Goal: Task Accomplishment & Management: Use online tool/utility

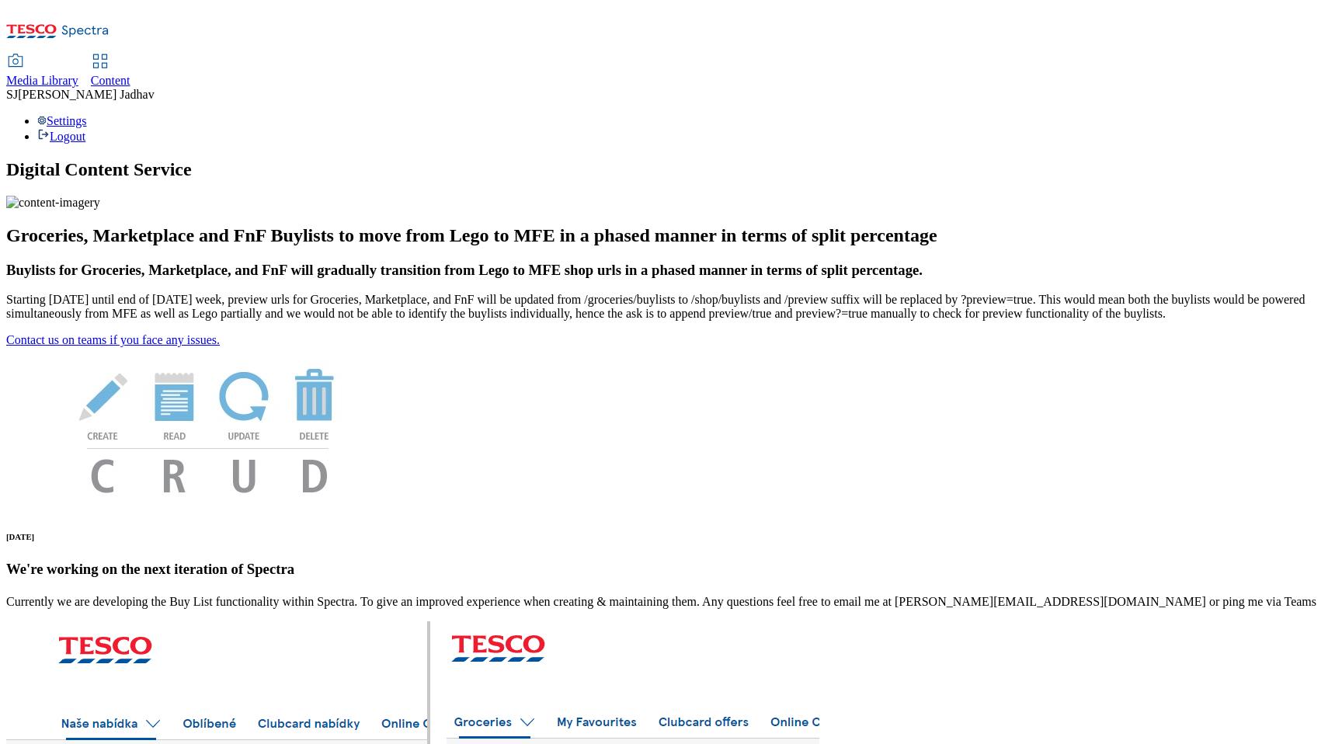
click at [130, 74] on span "Content" at bounding box center [111, 80] width 40 height 13
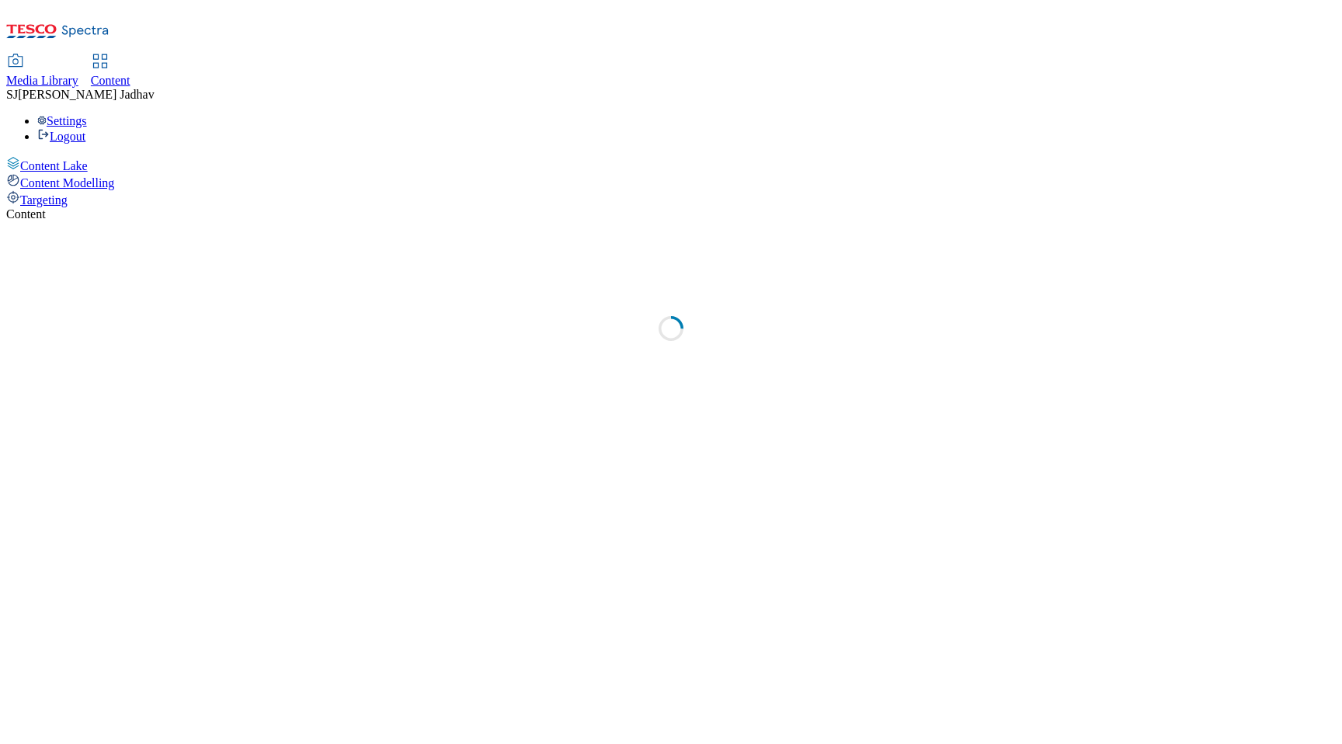
select select "ghs-uk"
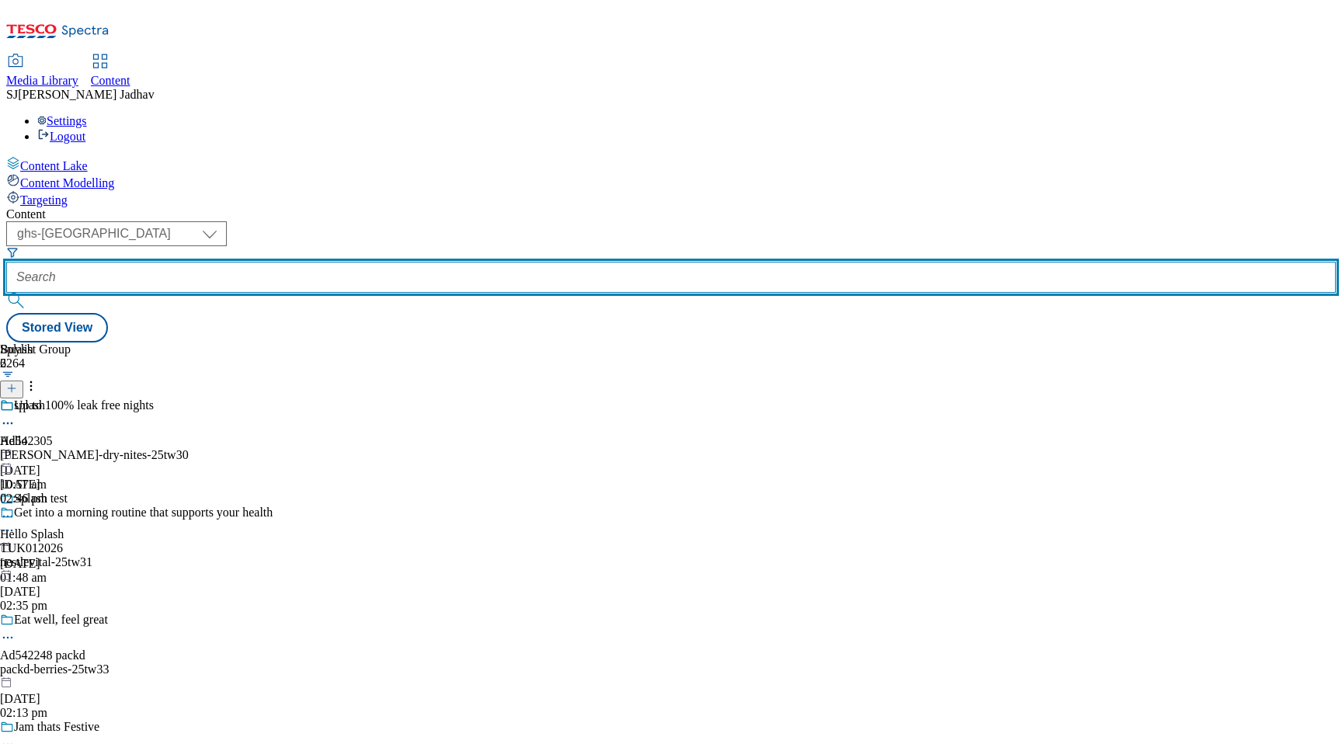
click at [367, 262] on input "text" at bounding box center [670, 277] width 1329 height 31
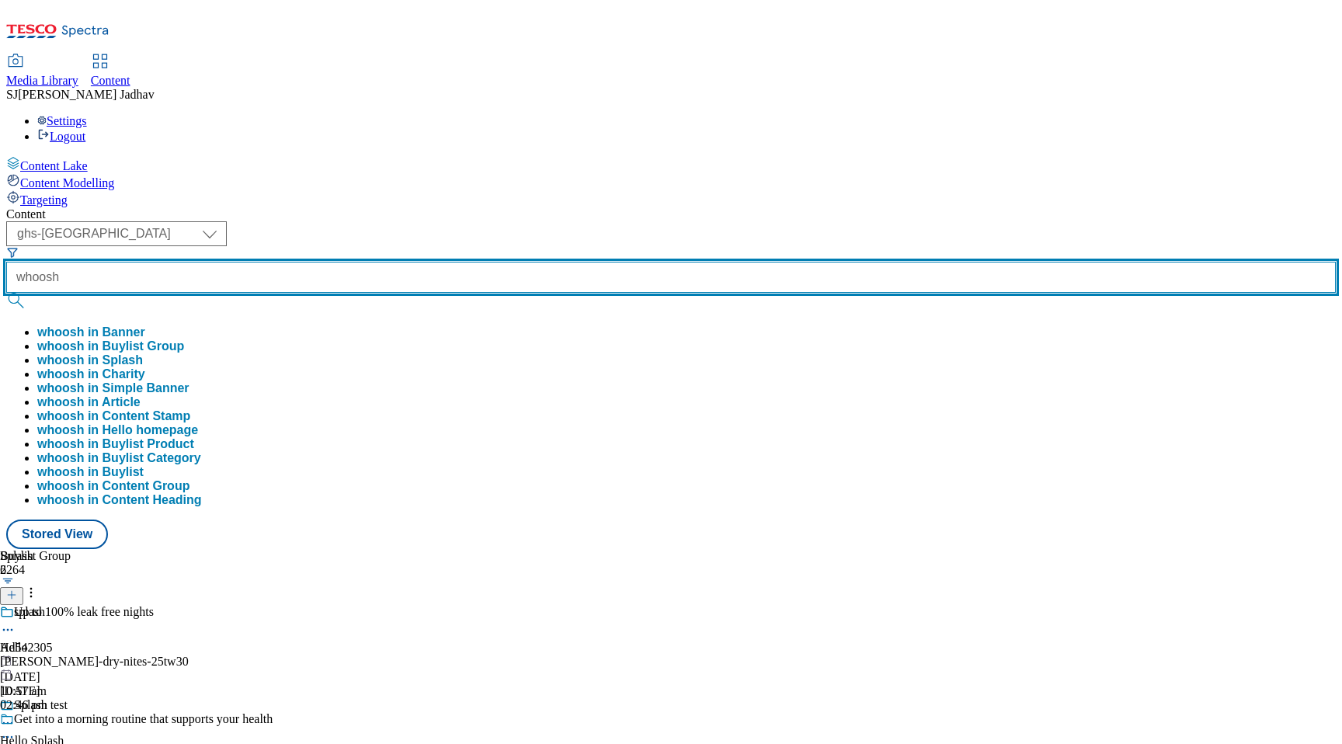
type input "whoosh"
click at [6, 293] on button "submit" at bounding box center [17, 301] width 22 height 16
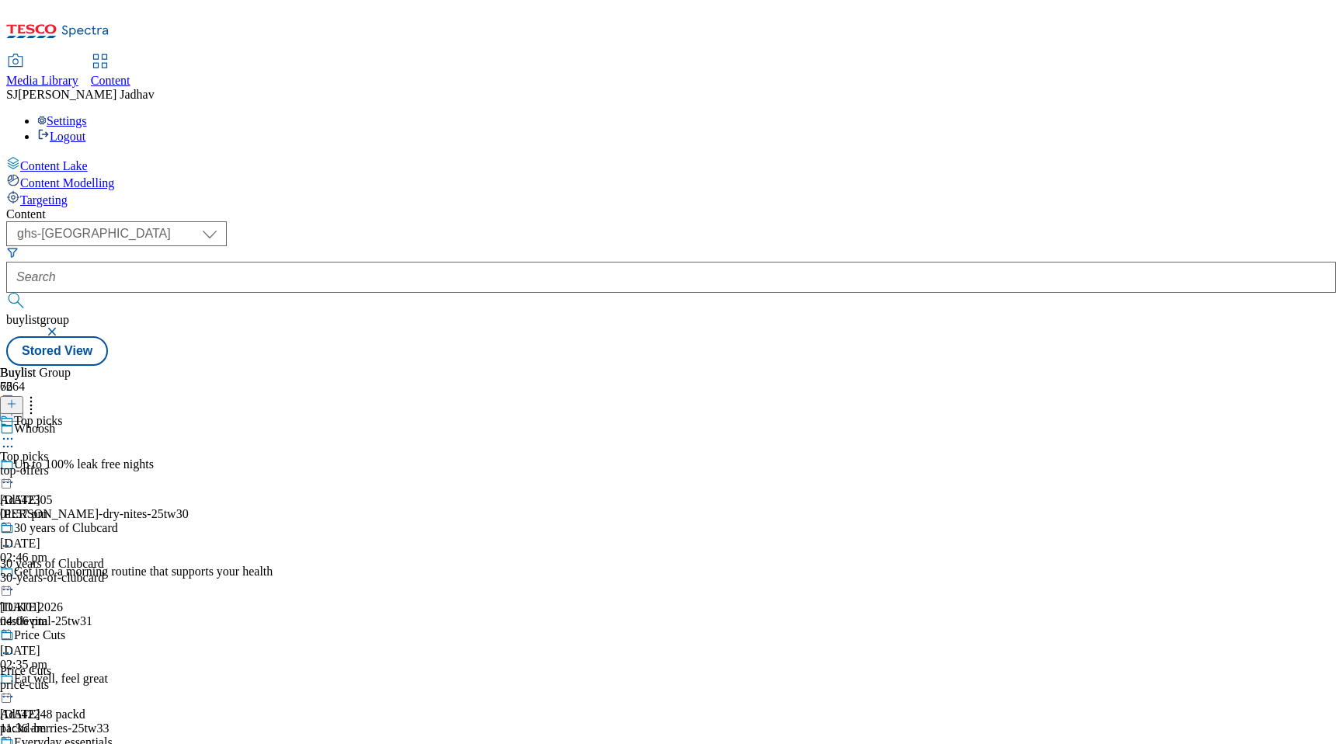
scroll to position [2723, 0]
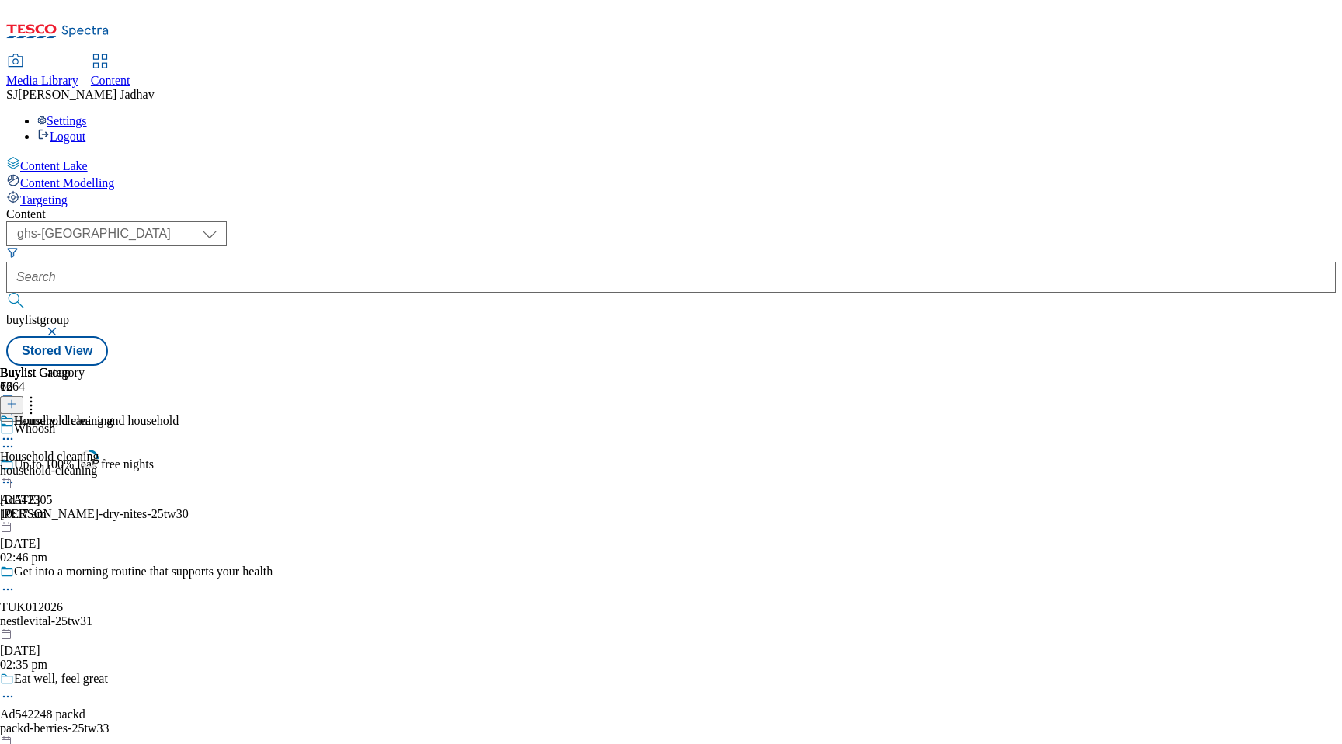
click at [16, 431] on icon at bounding box center [8, 439] width 16 height 16
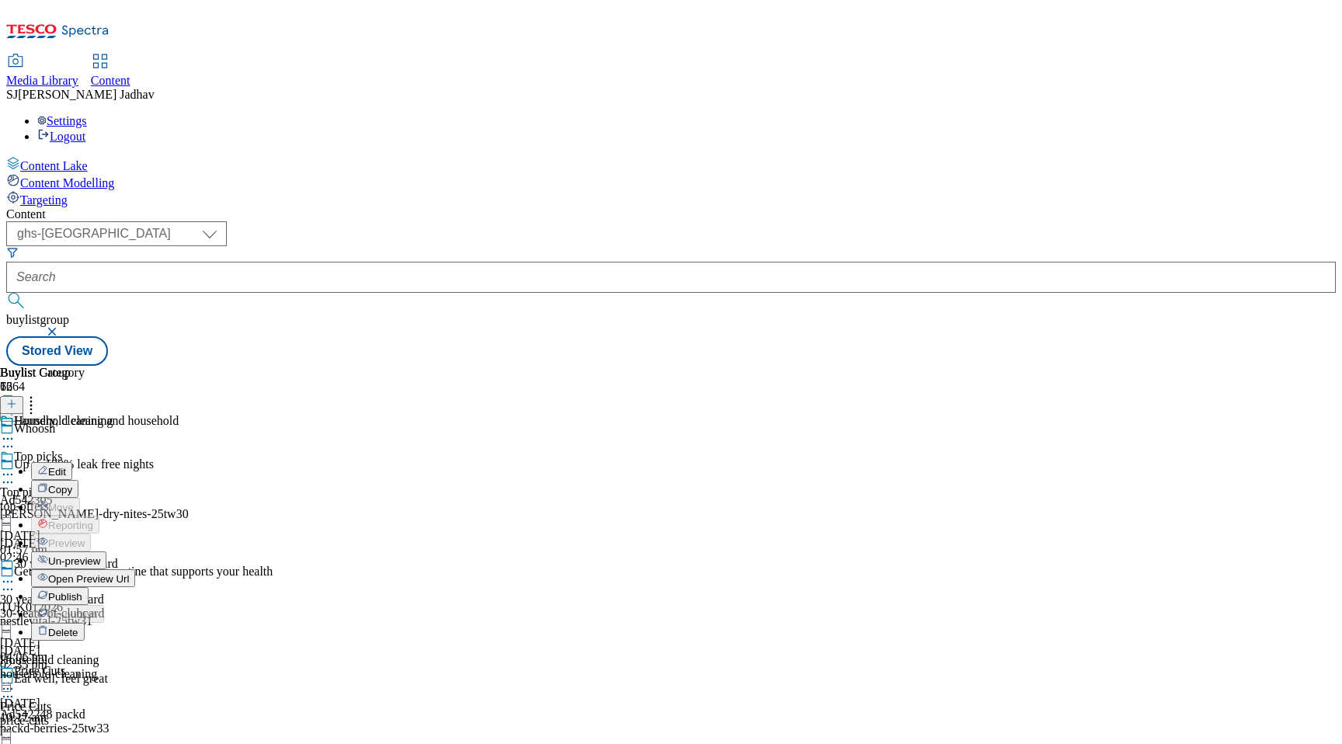
click at [82, 591] on span "Publish" at bounding box center [65, 597] width 34 height 12
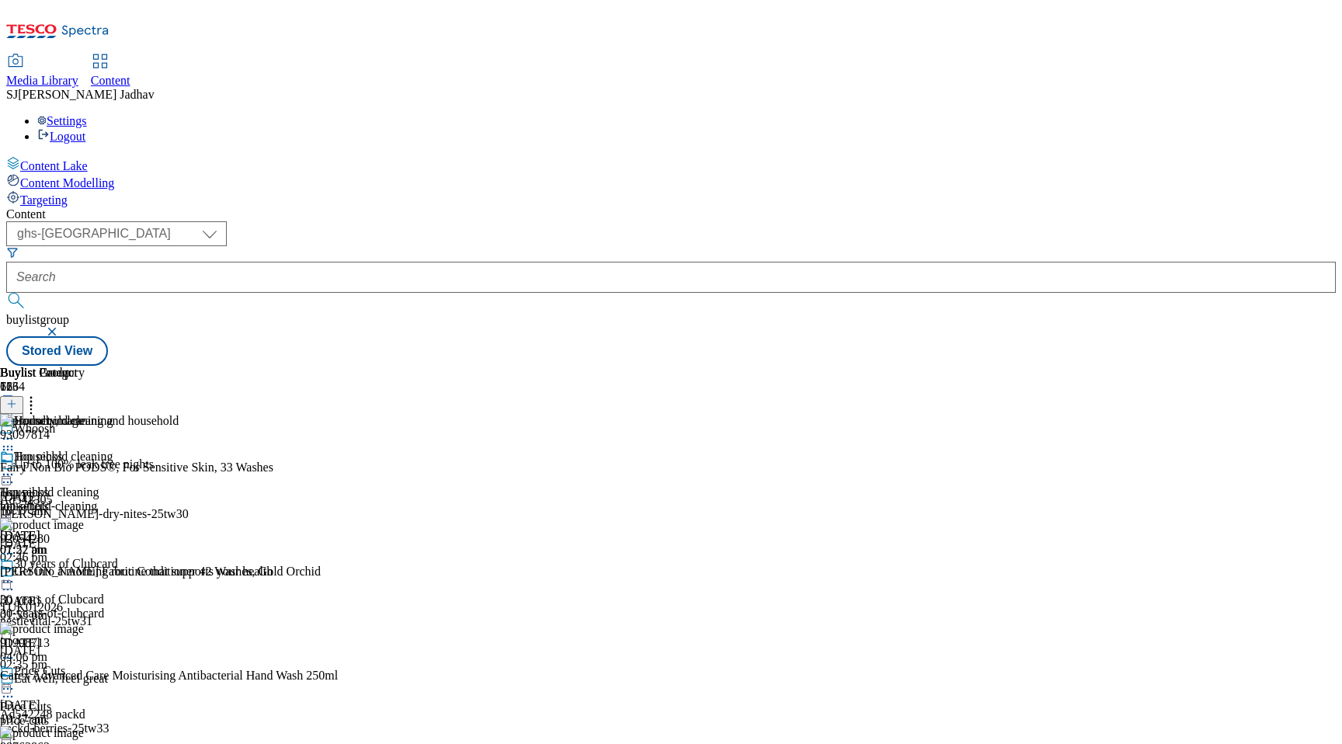
scroll to position [1657, 0]
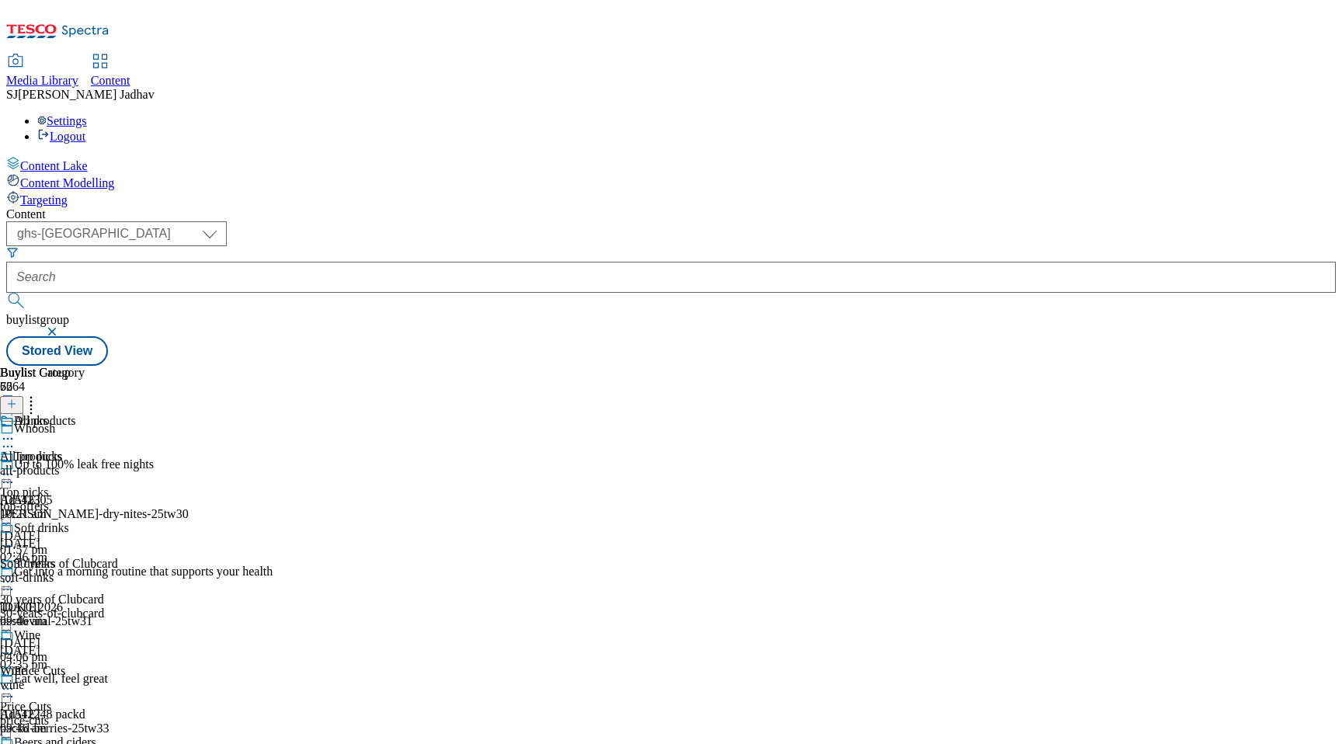
click at [16, 431] on icon at bounding box center [8, 439] width 16 height 16
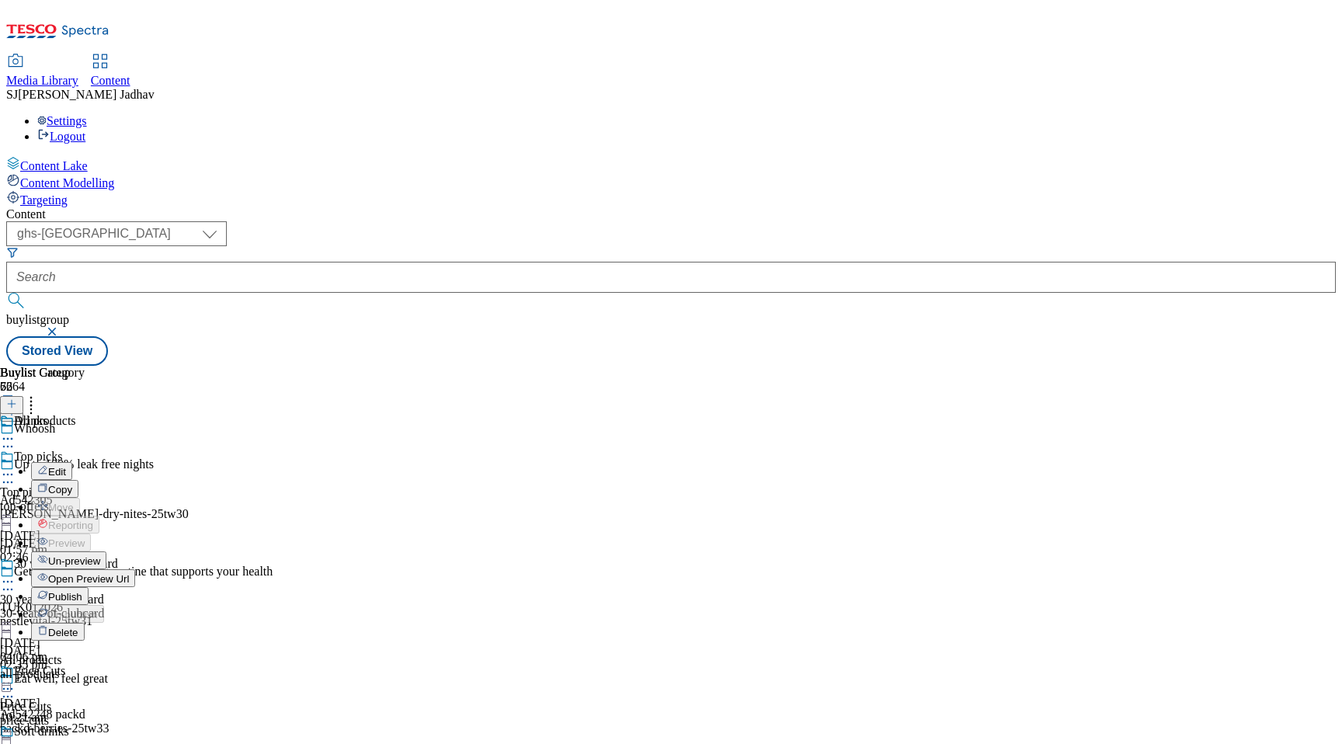
click at [82, 591] on span "Publish" at bounding box center [65, 597] width 34 height 12
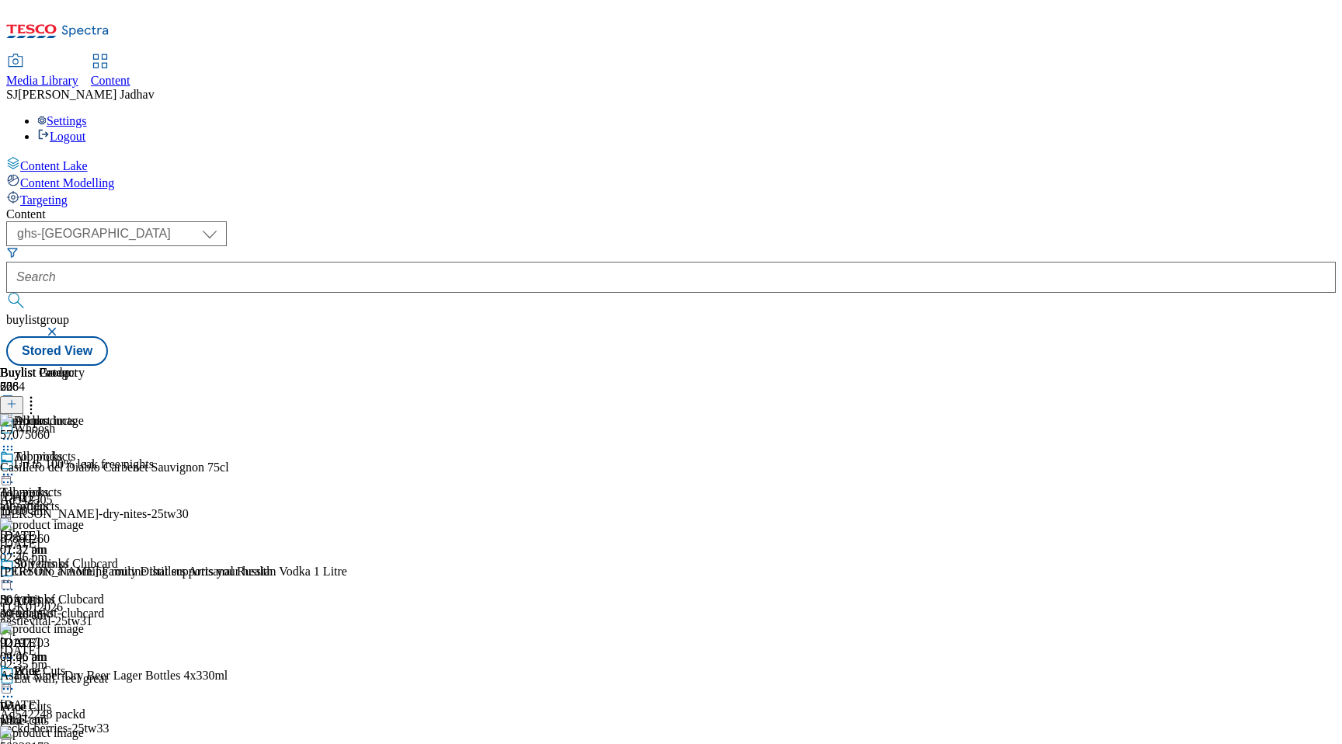
scroll to position [1654, 0]
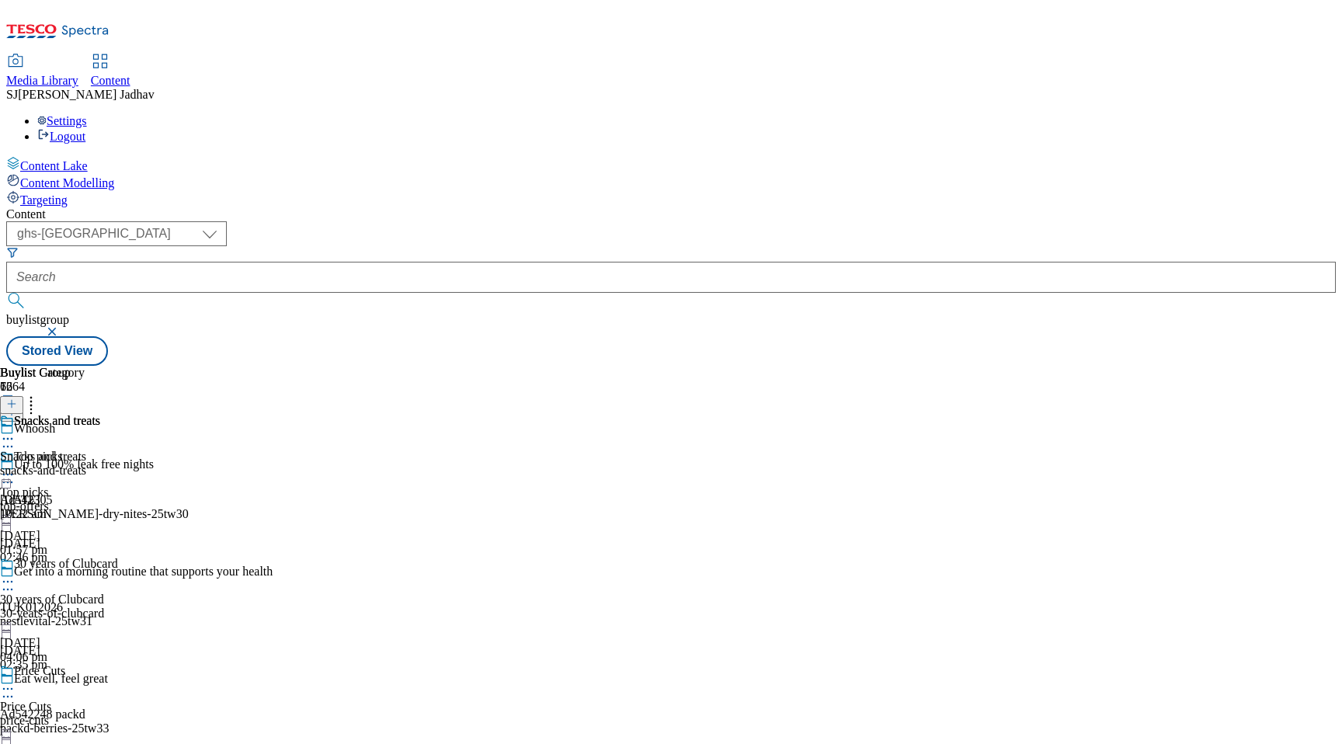
click at [16, 431] on icon at bounding box center [8, 439] width 16 height 16
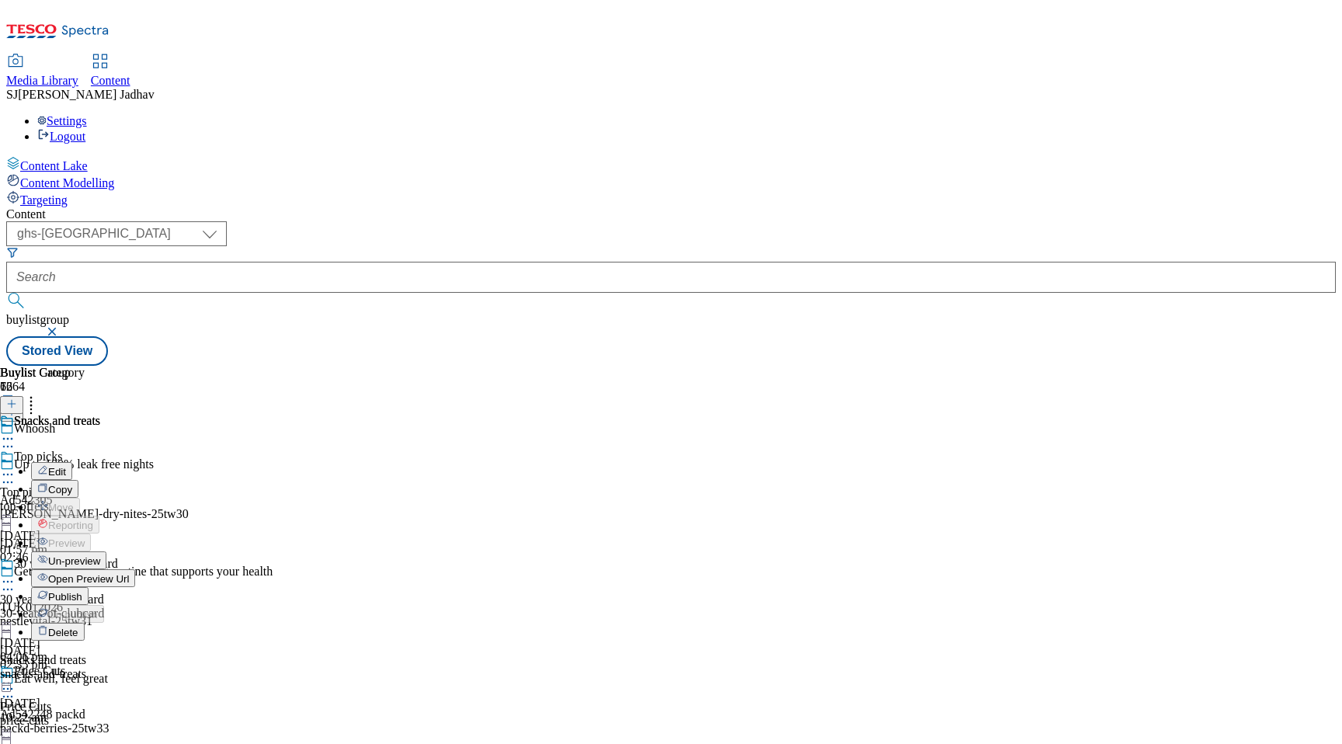
click at [82, 591] on span "Publish" at bounding box center [65, 597] width 34 height 12
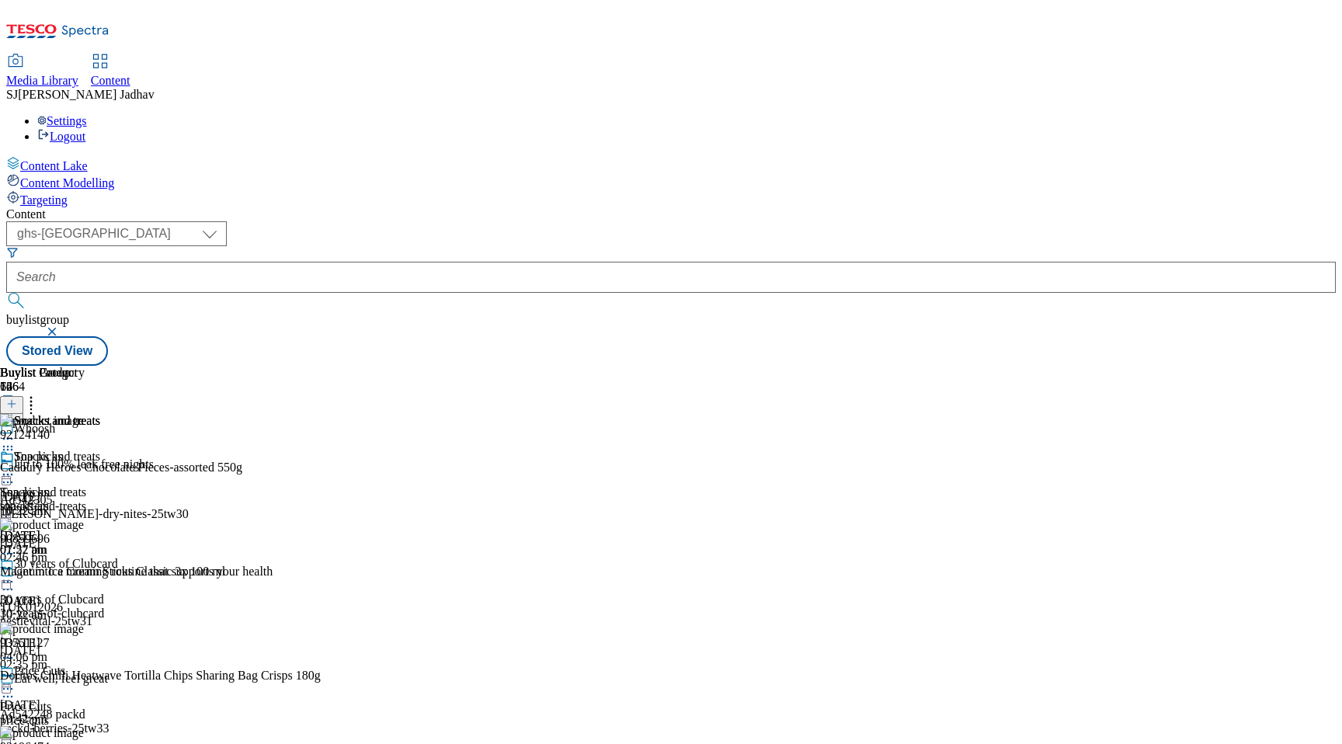
scroll to position [3388, 0]
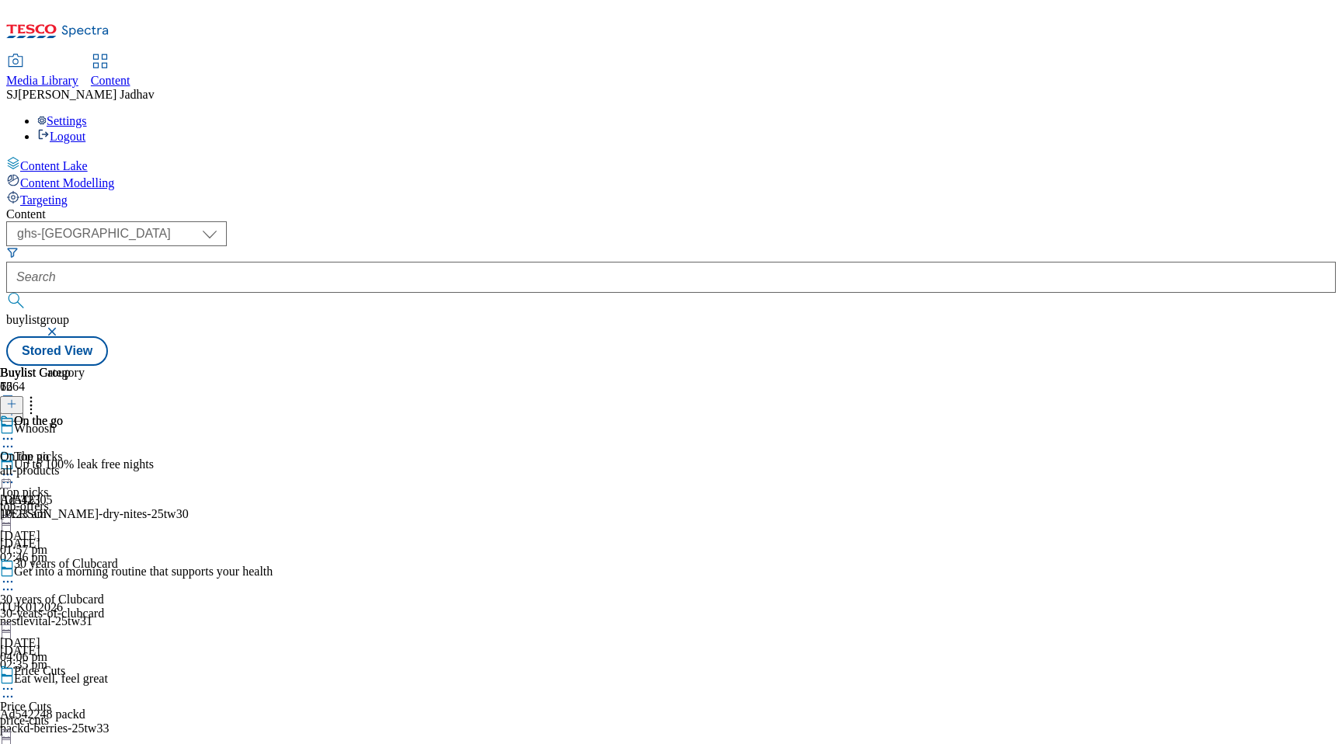
click at [16, 431] on icon at bounding box center [8, 439] width 16 height 16
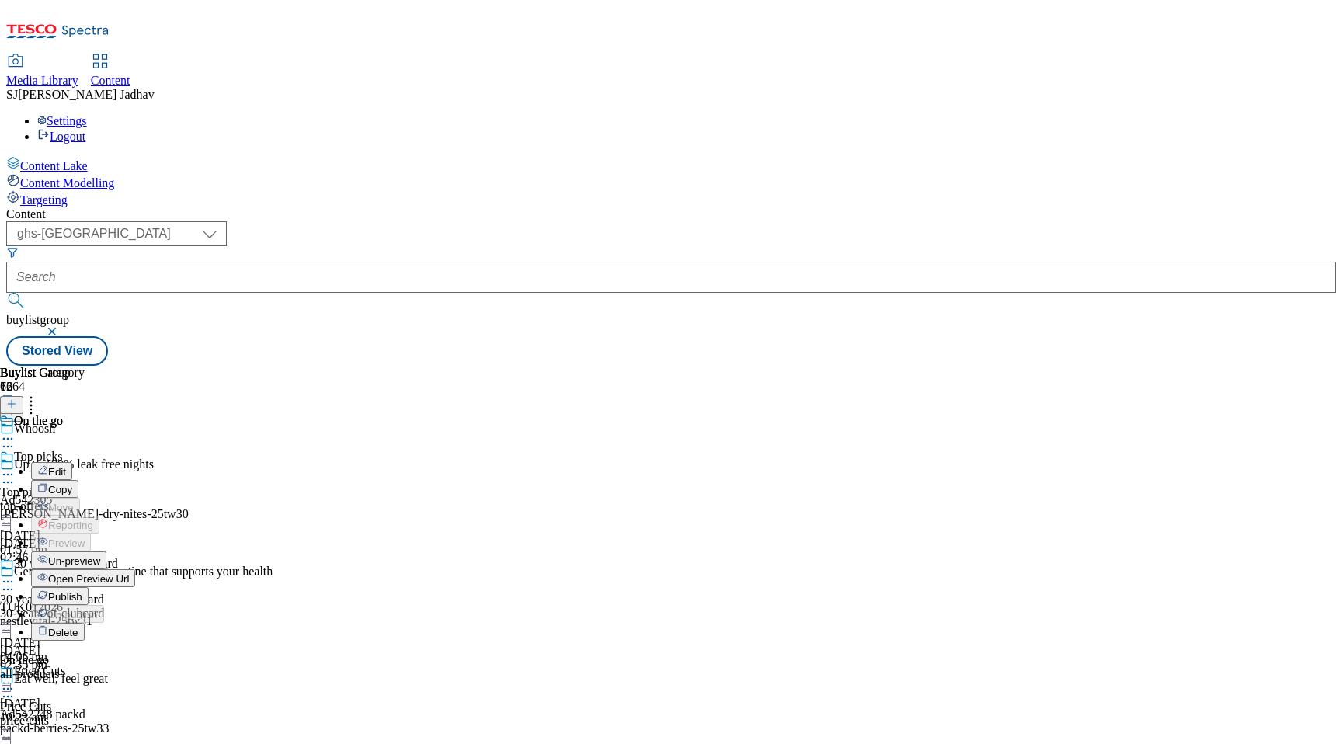
click at [82, 591] on span "Publish" at bounding box center [65, 597] width 34 height 12
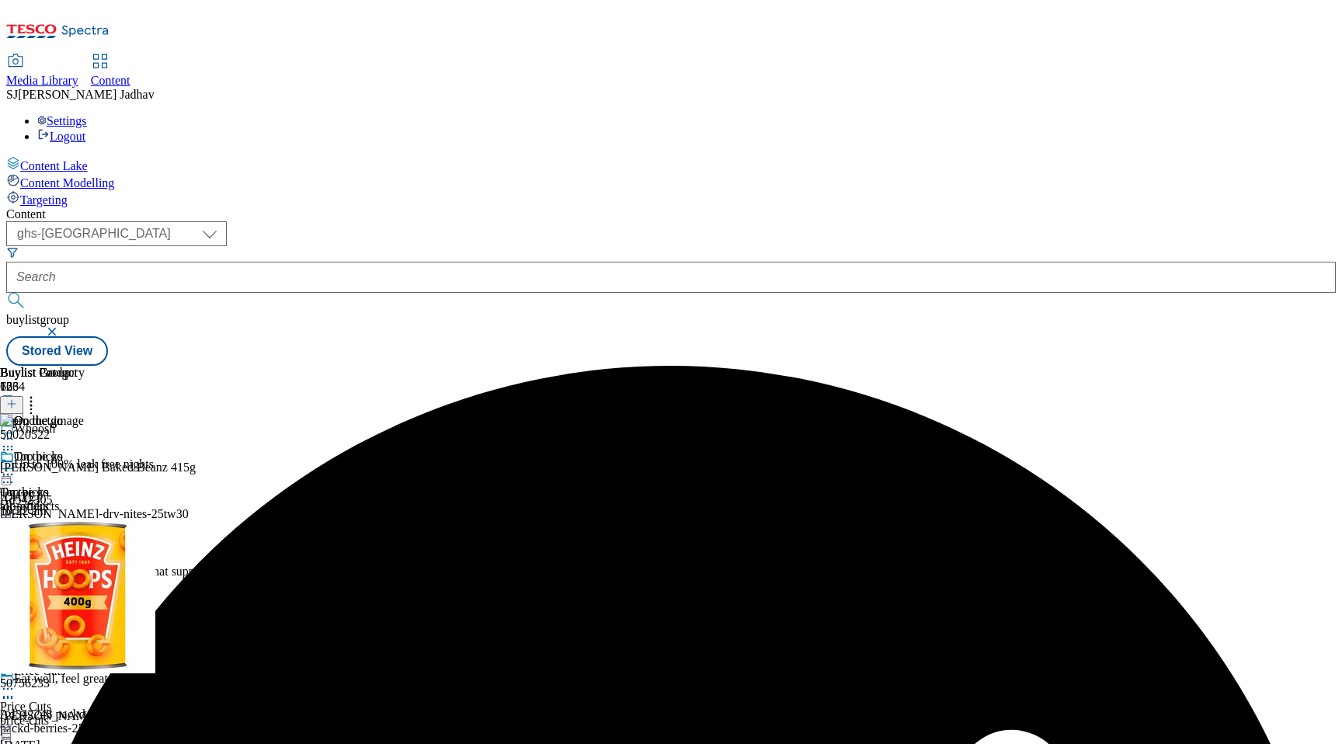
click at [415, 246] on form at bounding box center [670, 279] width 1329 height 67
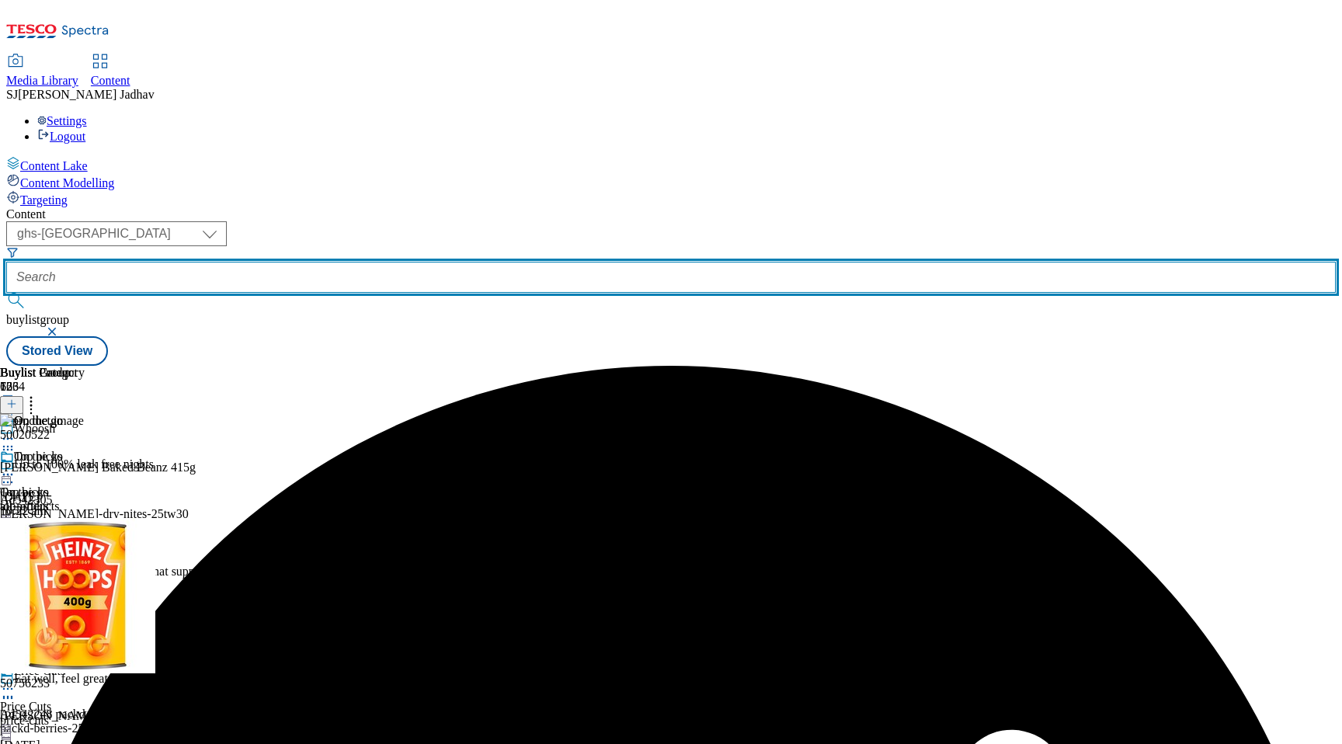
click at [415, 262] on input "text" at bounding box center [670, 277] width 1329 height 31
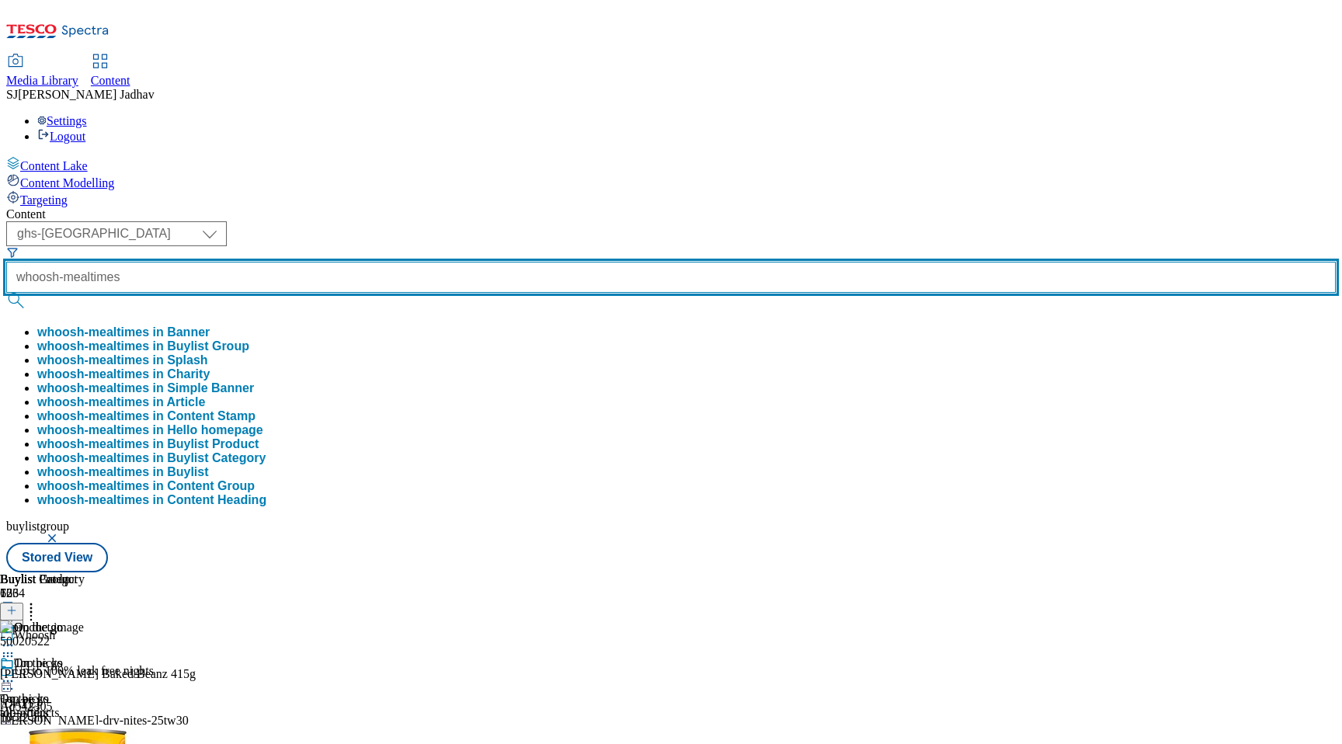
type input "whoosh-mealtimes"
click at [6, 293] on button "submit" at bounding box center [17, 301] width 22 height 16
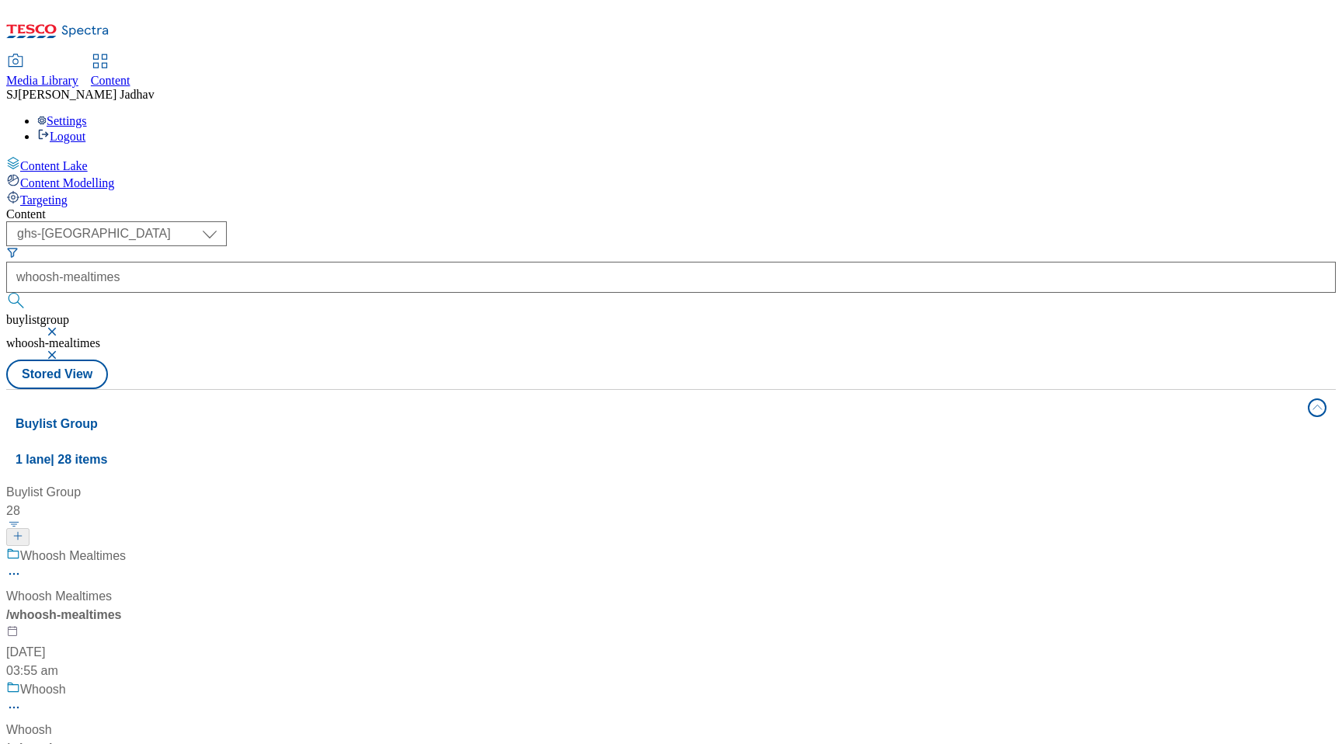
click at [205, 547] on div "Whoosh Mealtimes" at bounding box center [105, 567] width 199 height 40
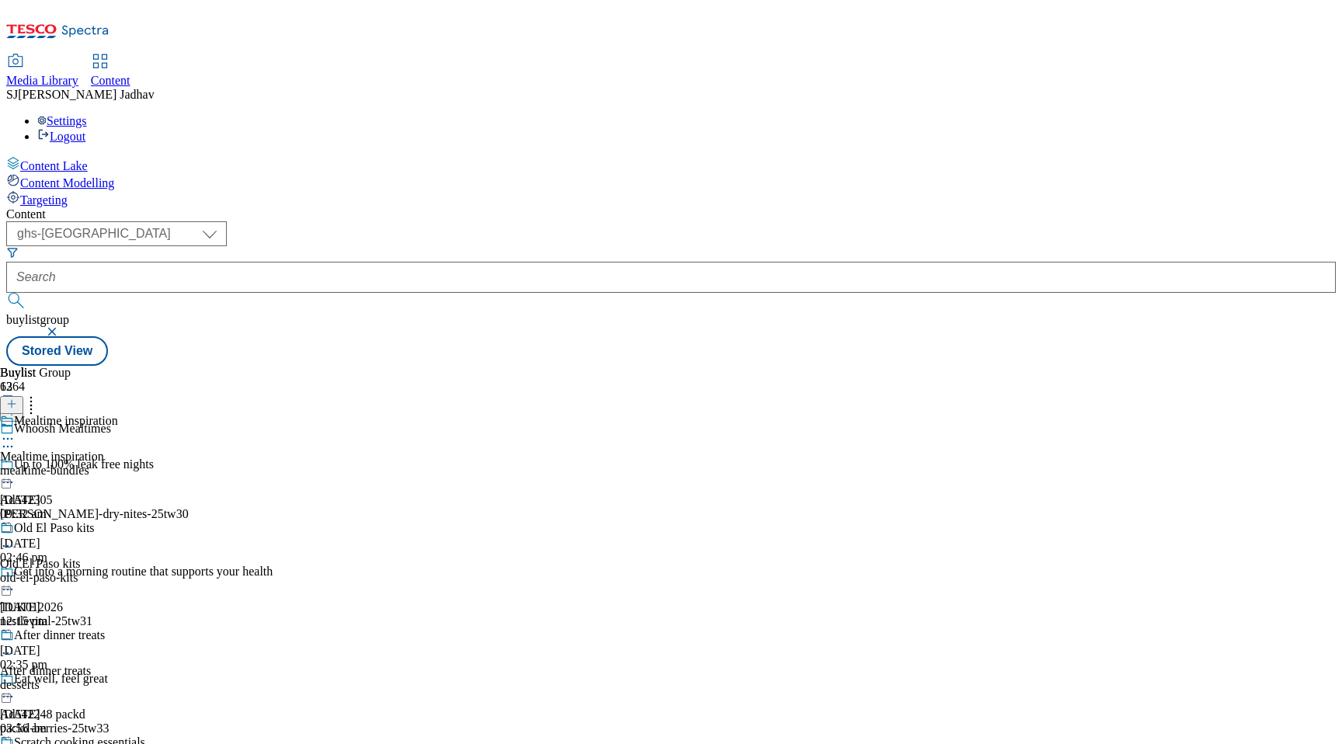
click at [214, 414] on div "Mealtime inspiration Mealtime inspiration mealtime-bundles 6 Aug 2025 09:32 am" at bounding box center [107, 467] width 214 height 107
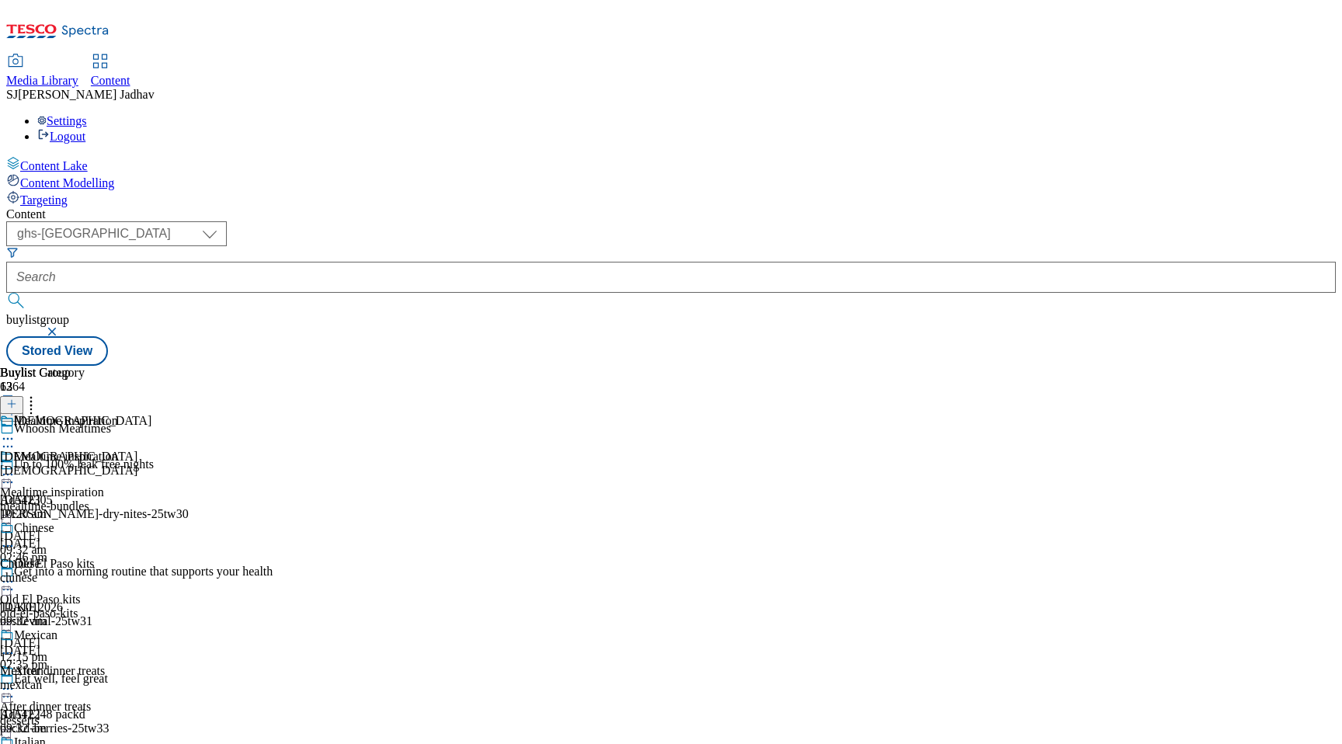
click at [16, 431] on icon at bounding box center [8, 439] width 16 height 16
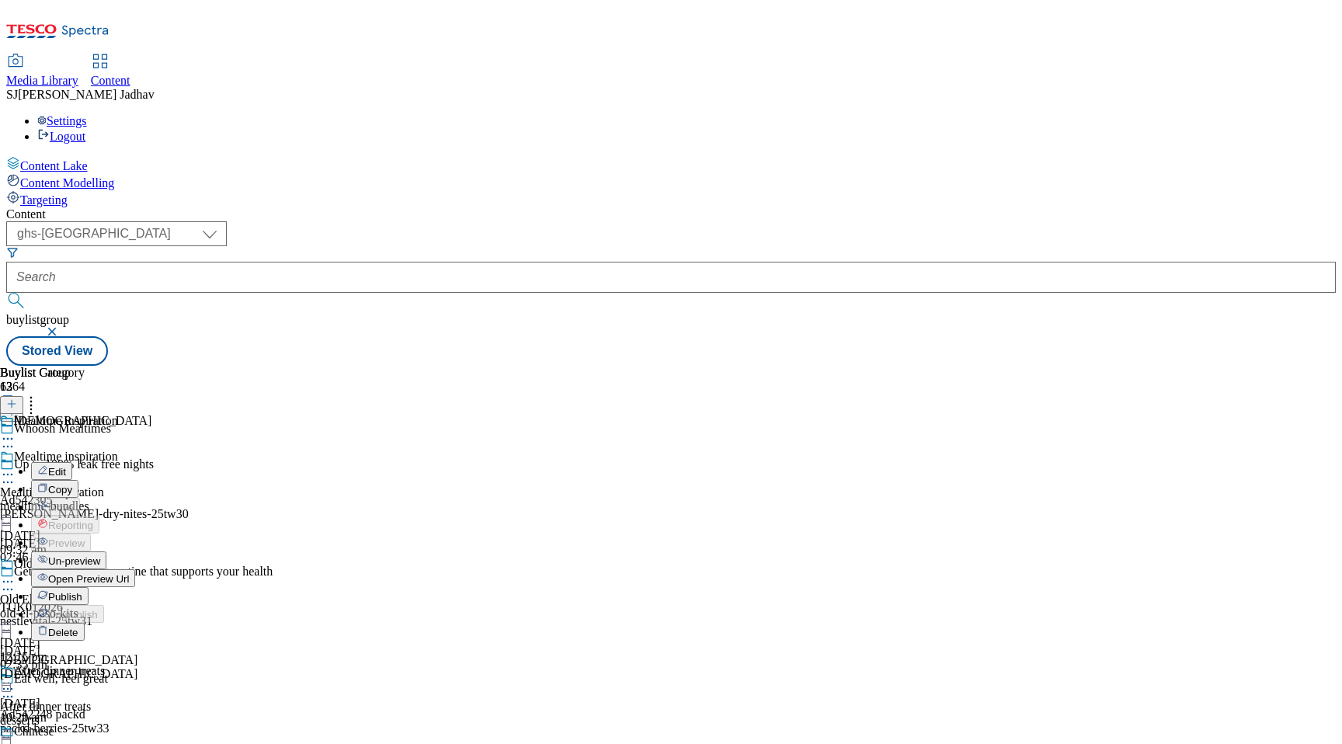
click at [82, 591] on span "Publish" at bounding box center [65, 597] width 34 height 12
